Goal: Task Accomplishment & Management: Use online tool/utility

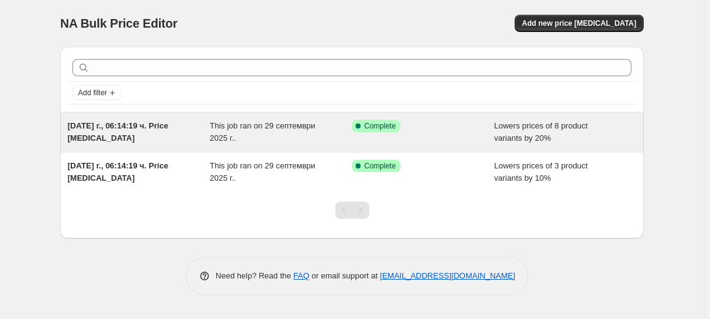
click at [320, 128] on div "This job ran on 29 септември 2025 г.." at bounding box center [281, 132] width 143 height 25
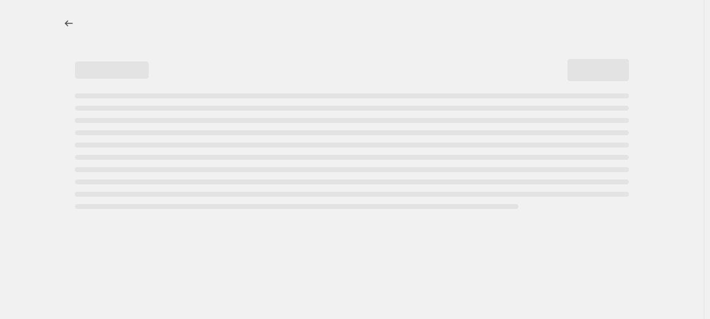
select select "percentage"
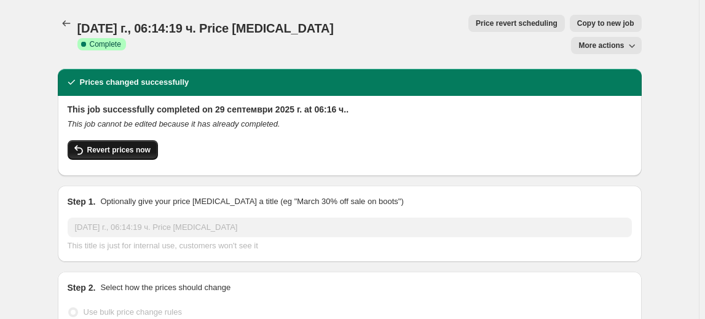
click at [116, 145] on span "Revert prices now" at bounding box center [118, 150] width 63 height 10
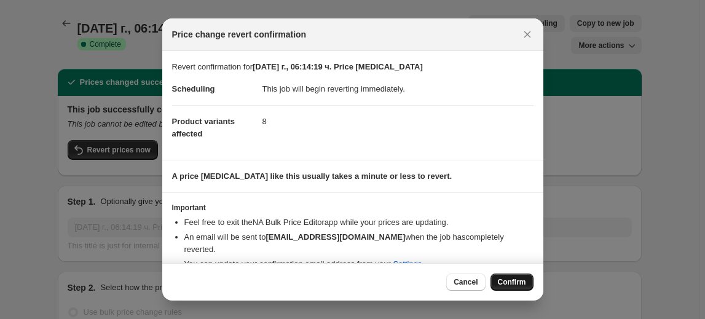
click at [512, 281] on span "Confirm" at bounding box center [512, 282] width 28 height 10
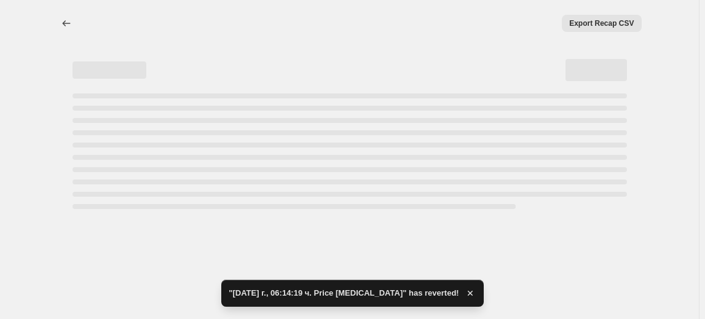
select select "percentage"
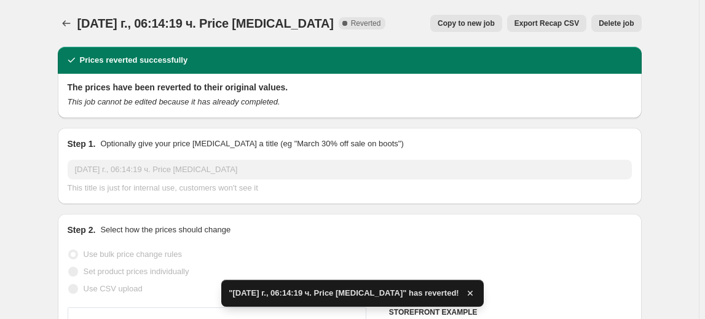
click at [608, 24] on span "Delete job" at bounding box center [615, 23] width 35 height 10
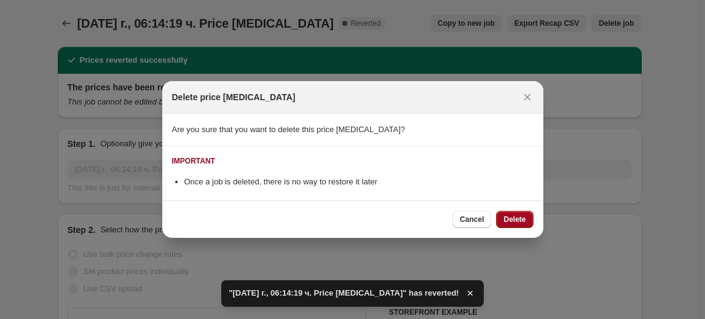
click at [528, 218] on button "Delete" at bounding box center [514, 219] width 37 height 17
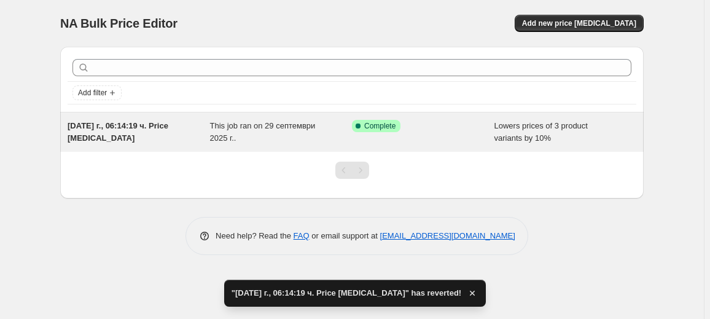
click at [326, 133] on div "This job ran on 29 септември 2025 г.." at bounding box center [281, 132] width 143 height 25
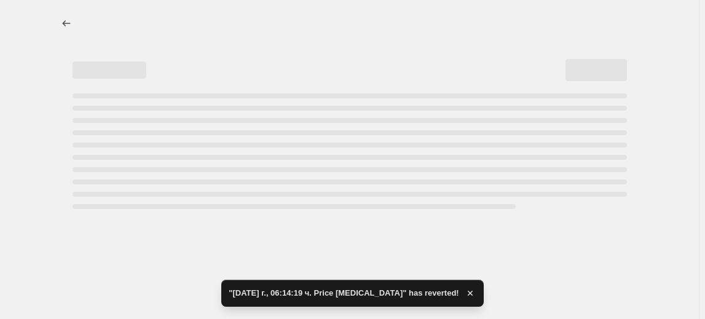
select select "percentage"
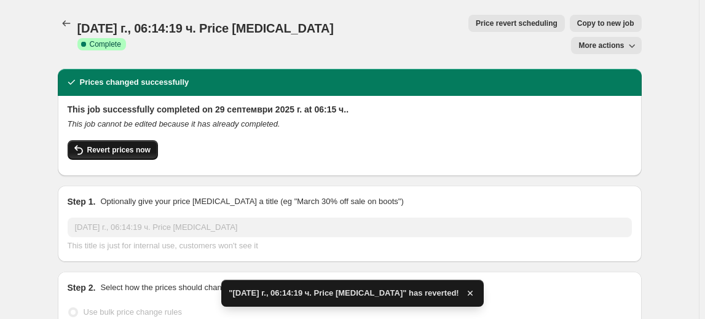
click at [108, 145] on span "Revert prices now" at bounding box center [118, 150] width 63 height 10
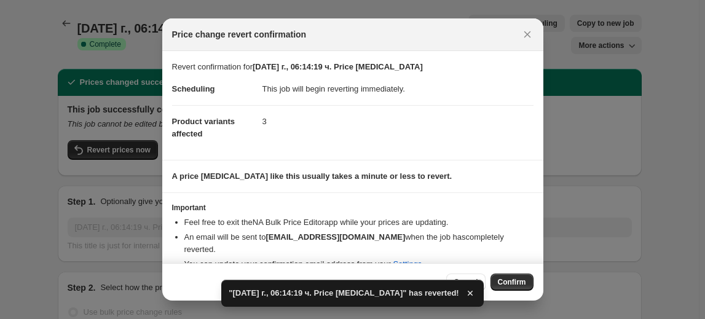
click at [511, 282] on span "Confirm" at bounding box center [512, 282] width 28 height 10
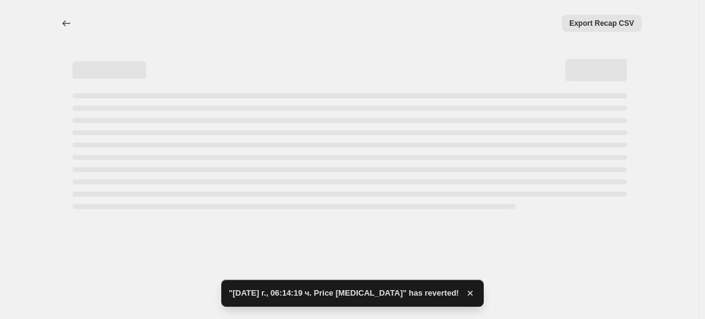
select select "percentage"
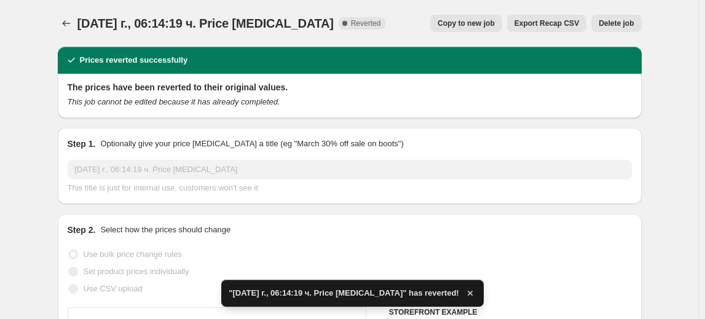
click at [605, 19] on span "Delete job" at bounding box center [615, 23] width 35 height 10
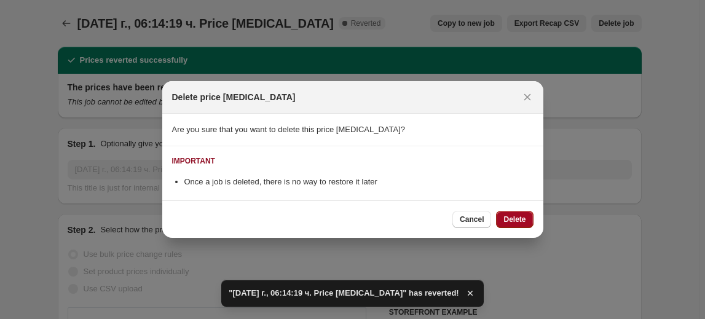
click at [515, 222] on span "Delete" at bounding box center [514, 219] width 22 height 10
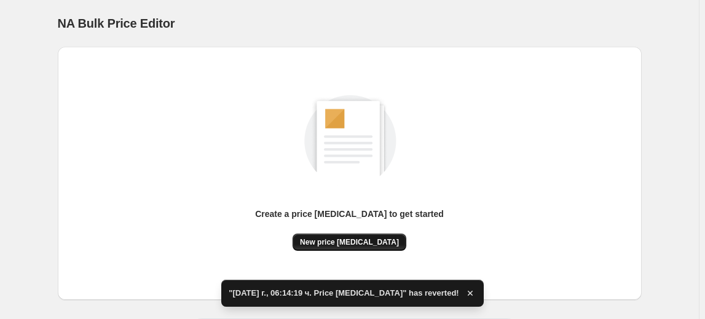
click at [347, 242] on span "New price change job" at bounding box center [349, 242] width 99 height 10
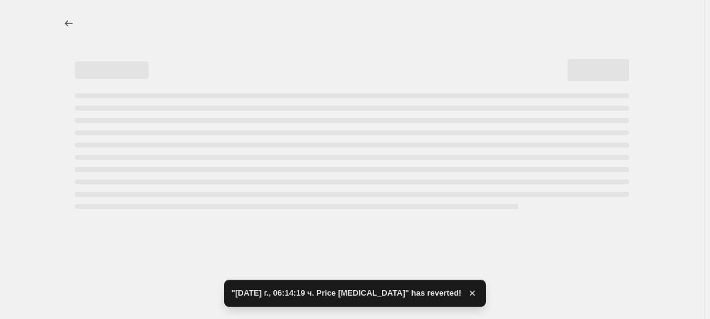
select select "percentage"
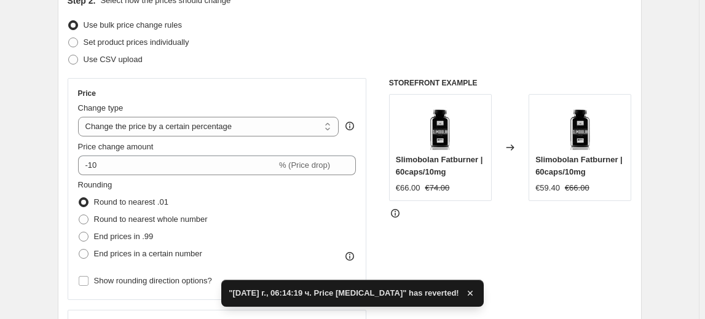
scroll to position [167, 0]
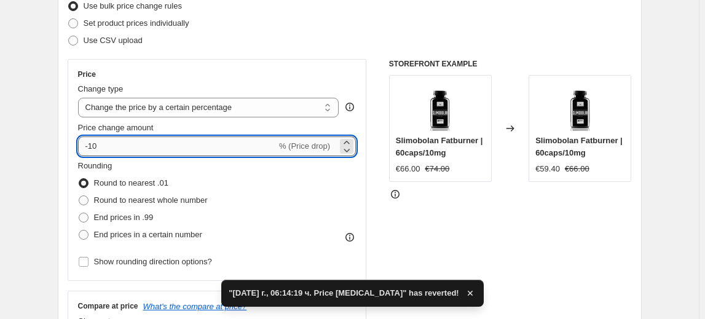
click at [94, 147] on input "-10" at bounding box center [177, 146] width 198 height 20
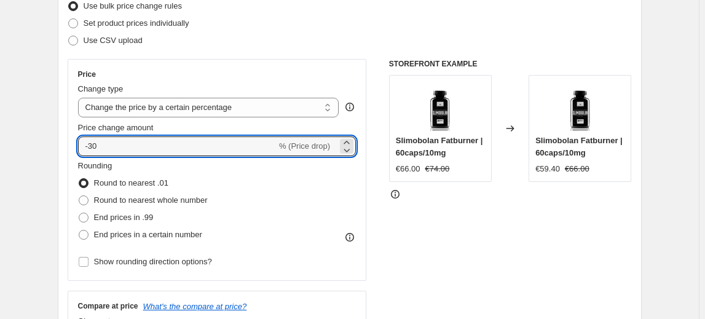
type input "-30"
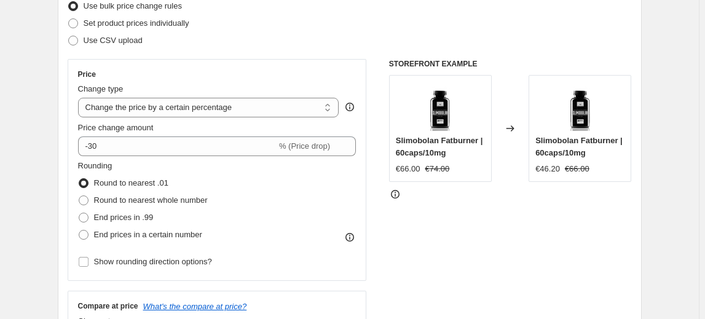
click at [136, 170] on fieldset "Rounding Round to nearest .01 Round to nearest whole number End prices in .99 E…" at bounding box center [143, 202] width 130 height 84
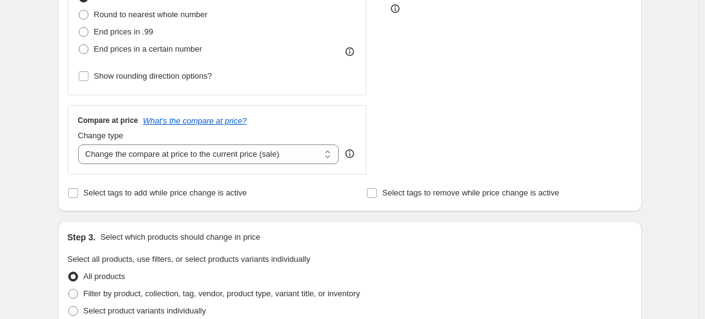
scroll to position [391, 0]
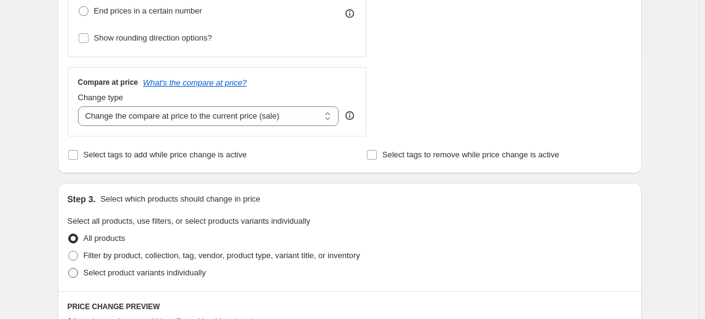
click at [123, 277] on span "Select product variants individually" at bounding box center [145, 273] width 122 height 12
click at [69, 269] on input "Select product variants individually" at bounding box center [68, 268] width 1 height 1
radio input "true"
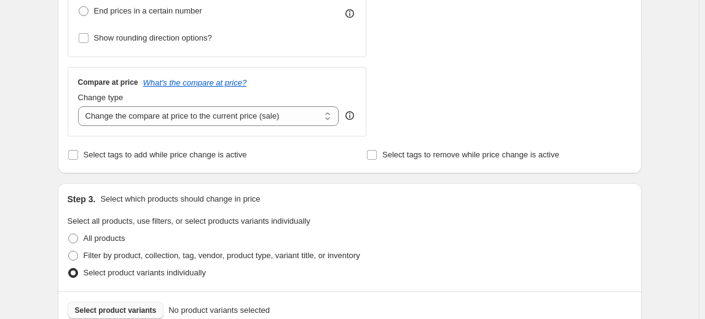
click at [118, 314] on span "Select product variants" at bounding box center [116, 310] width 82 height 10
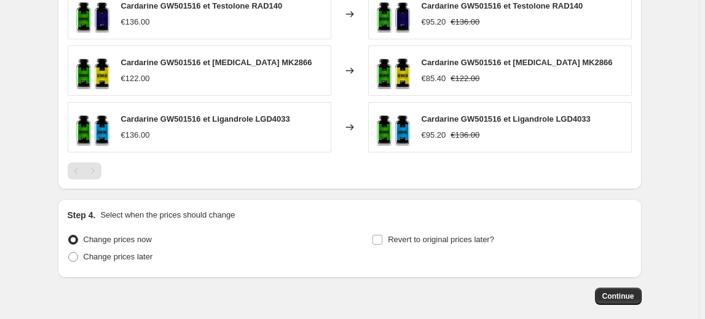
scroll to position [782, 0]
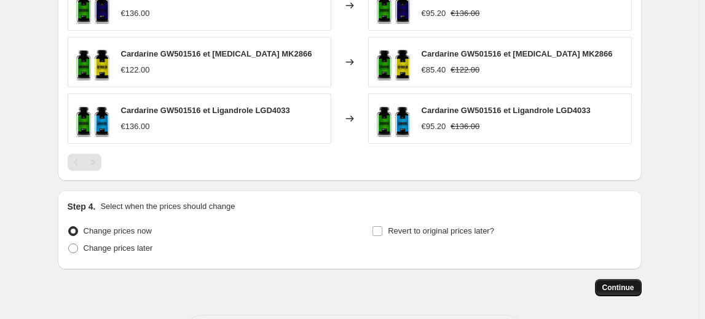
click at [616, 286] on span "Continue" at bounding box center [618, 288] width 32 height 10
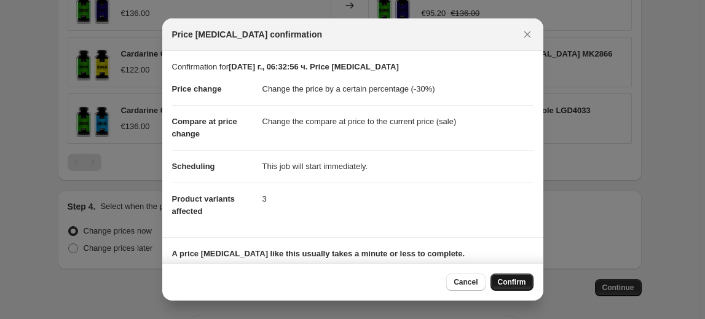
click at [511, 280] on span "Confirm" at bounding box center [512, 282] width 28 height 10
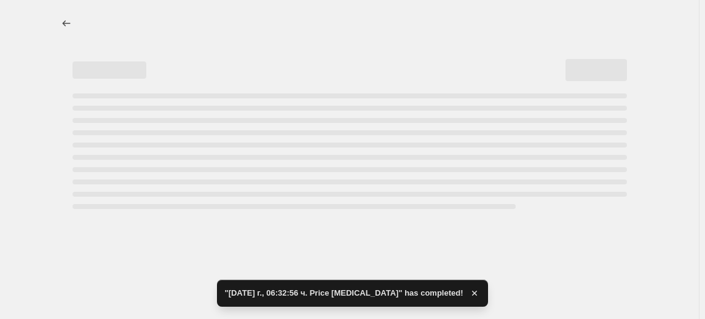
select select "percentage"
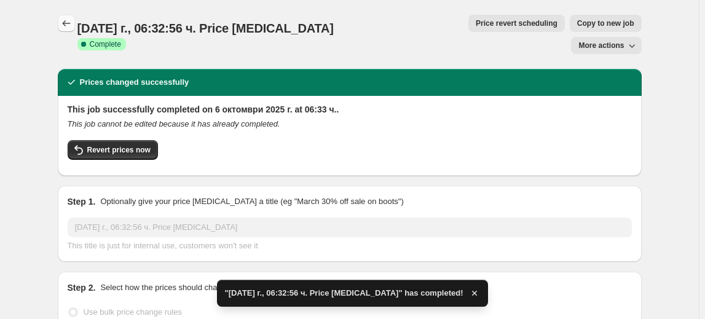
click at [65, 21] on icon "Price change jobs" at bounding box center [66, 23] width 12 height 12
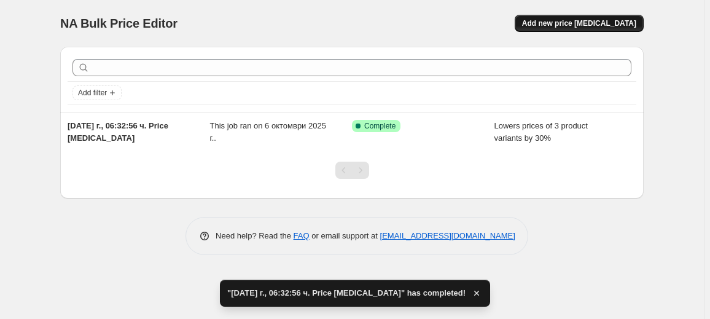
click at [578, 22] on span "Add new price change job" at bounding box center [579, 23] width 114 height 10
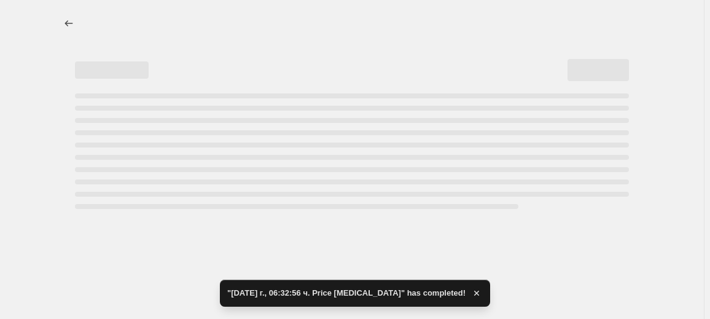
select select "percentage"
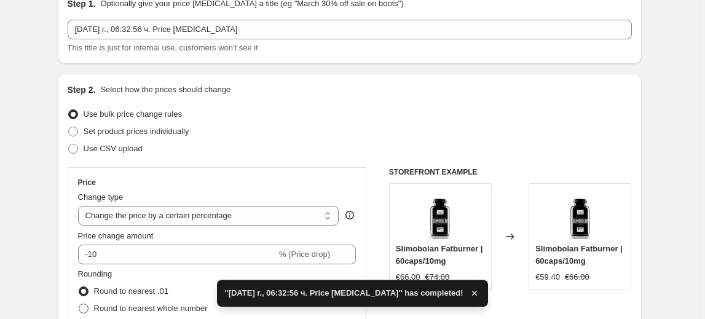
scroll to position [111, 0]
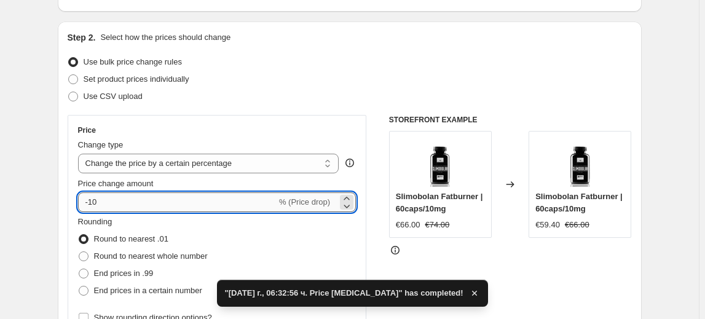
click at [87, 200] on input "-10" at bounding box center [177, 202] width 198 height 20
click at [96, 201] on input "-10" at bounding box center [177, 202] width 198 height 20
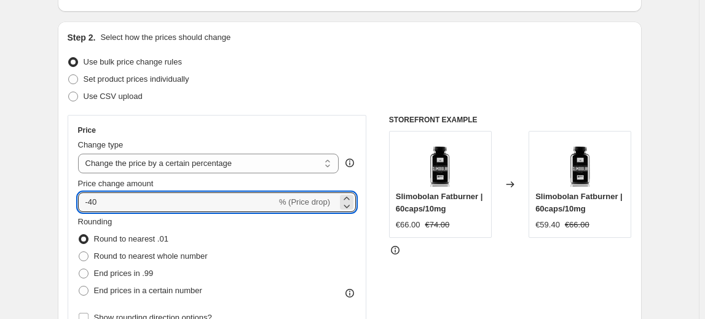
type input "-40"
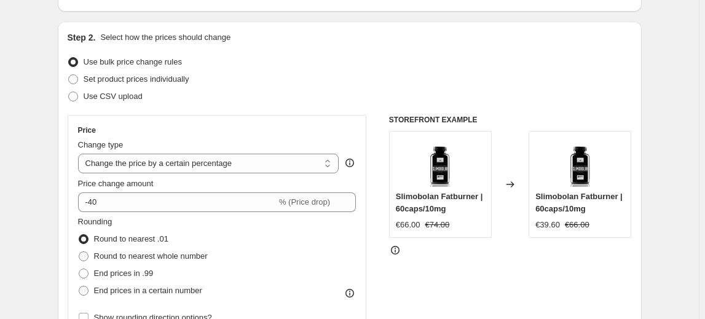
click at [143, 226] on fieldset "Rounding Round to nearest .01 Round to nearest whole number End prices in .99 E…" at bounding box center [143, 258] width 130 height 84
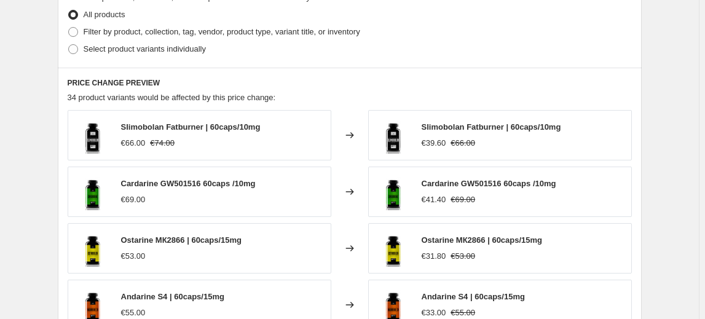
scroll to position [559, 0]
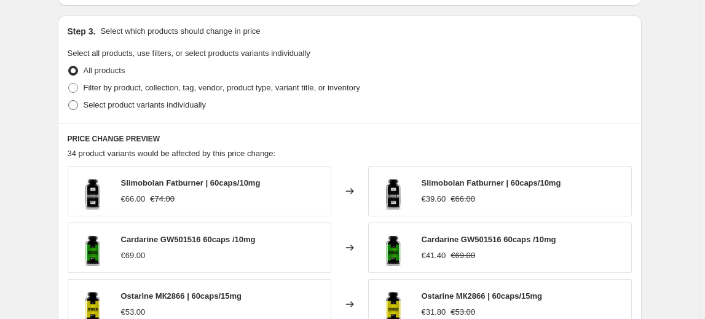
click at [139, 106] on span "Select product variants individually" at bounding box center [145, 104] width 122 height 9
click at [69, 101] on input "Select product variants individually" at bounding box center [68, 100] width 1 height 1
radio input "true"
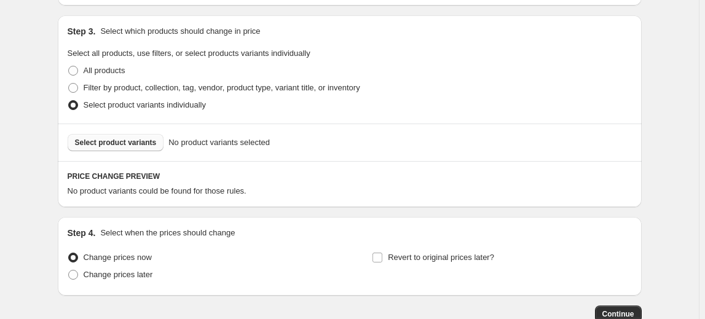
click at [108, 143] on span "Select product variants" at bounding box center [116, 143] width 82 height 10
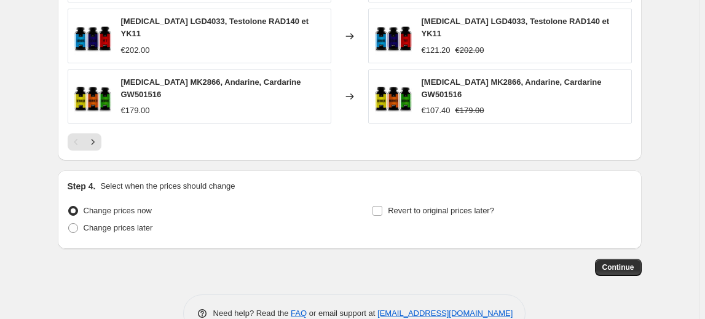
scroll to position [944, 0]
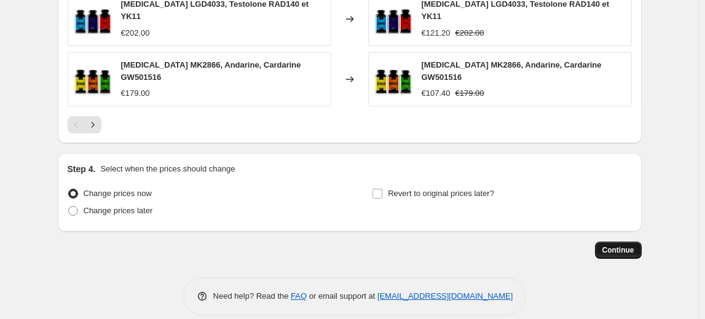
click at [620, 245] on span "Continue" at bounding box center [618, 250] width 32 height 10
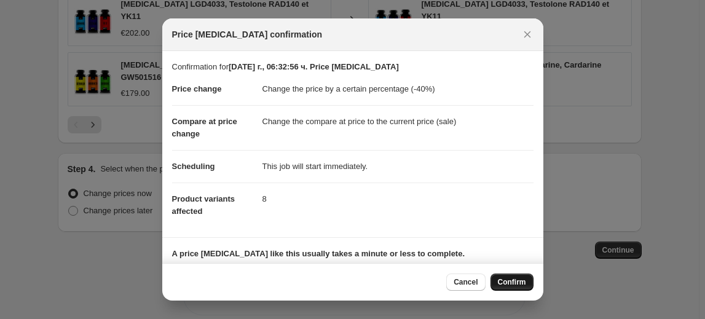
click at [517, 285] on span "Confirm" at bounding box center [512, 282] width 28 height 10
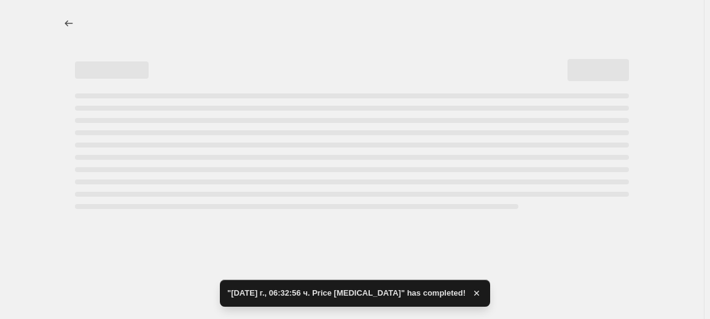
select select "percentage"
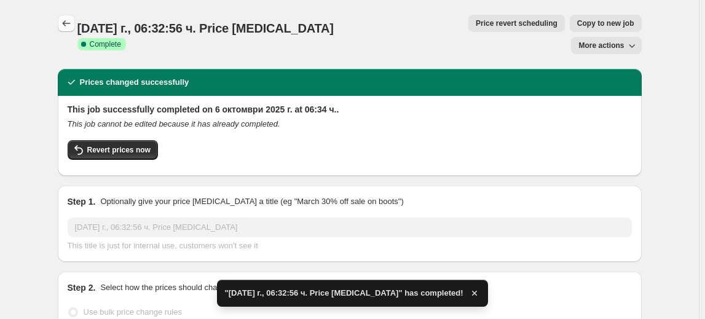
click at [66, 24] on icon "Price change jobs" at bounding box center [66, 23] width 12 height 12
